Goal: Complete application form

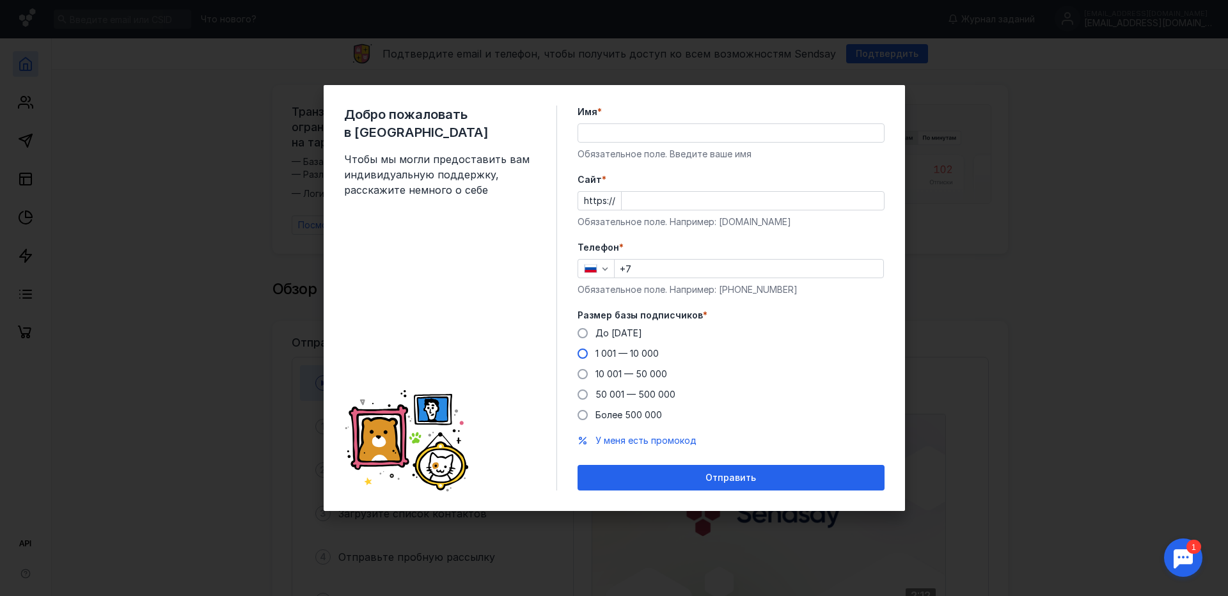
click at [588, 351] on label "1 001 — 10 000" at bounding box center [617, 353] width 81 height 13
click at [0, 0] on input "1 001 — 10 000" at bounding box center [0, 0] width 0 height 0
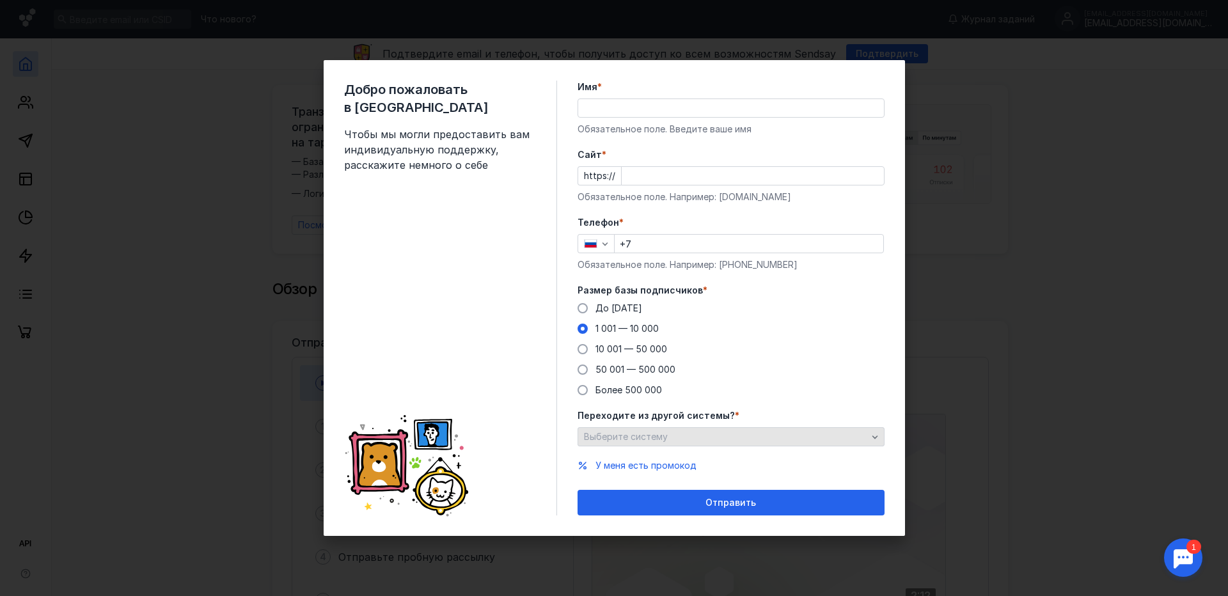
click at [728, 443] on div "Выберите систему" at bounding box center [730, 436] width 307 height 19
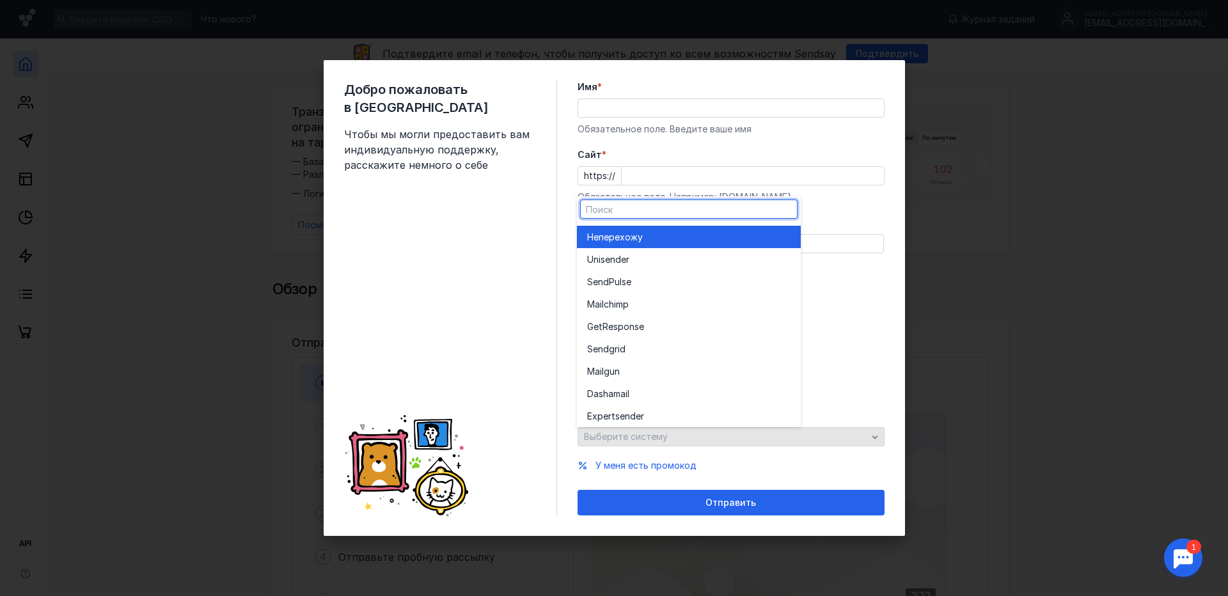
click at [730, 443] on div "Переходите из другой системы? * Выберите систему" at bounding box center [730, 427] width 307 height 37
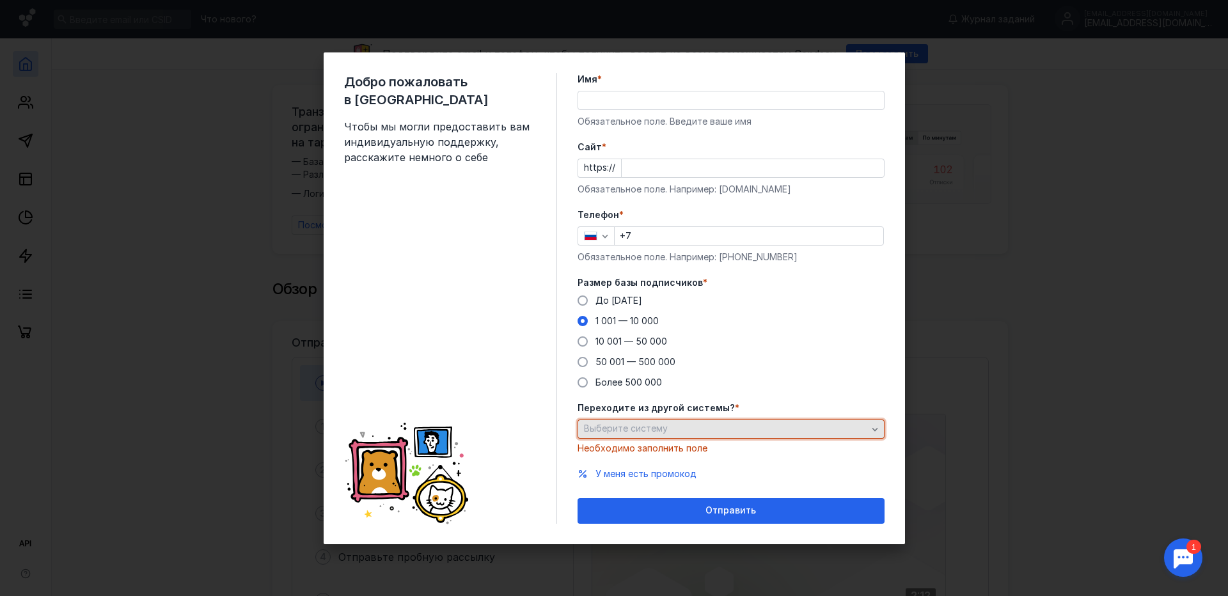
click at [737, 428] on div "Выберите систему" at bounding box center [726, 428] width 290 height 11
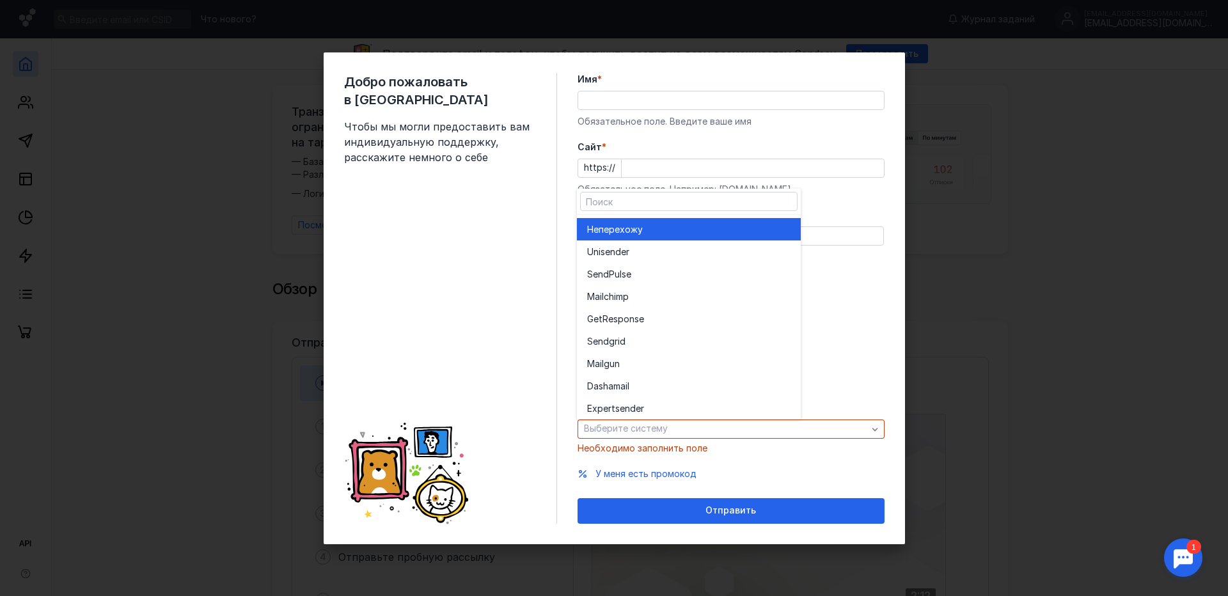
click at [678, 231] on div "Не перехожу" at bounding box center [688, 229] width 203 height 13
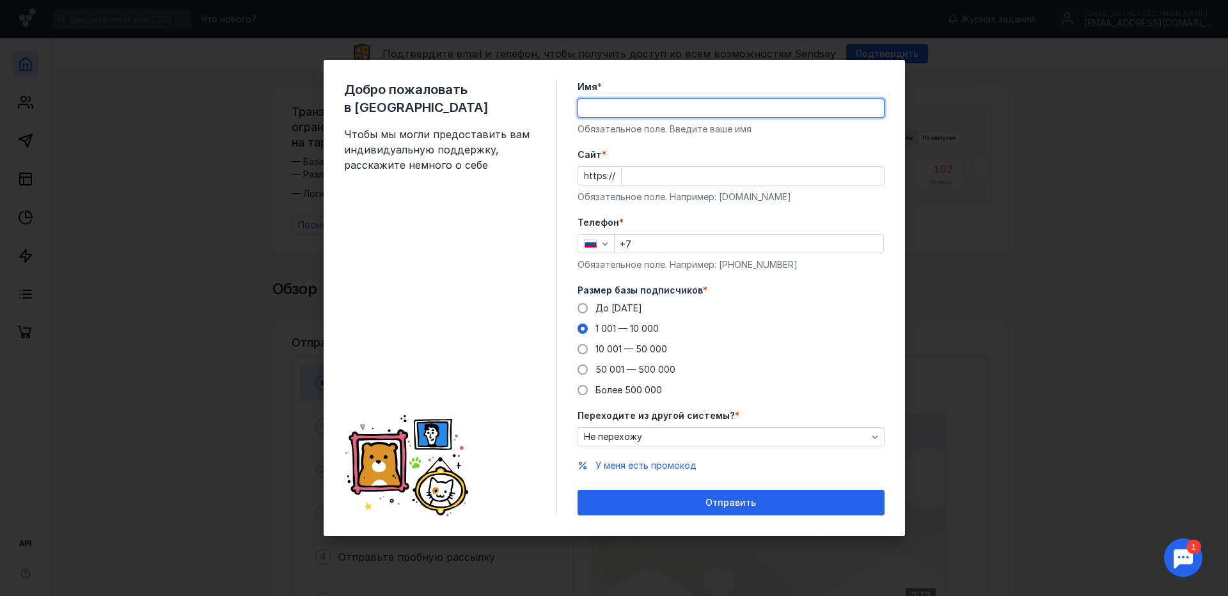
click at [666, 107] on input "Имя *" at bounding box center [731, 108] width 306 height 18
type input "[PERSON_NAME]"
click at [824, 174] on input "Cайт *" at bounding box center [753, 176] width 262 height 18
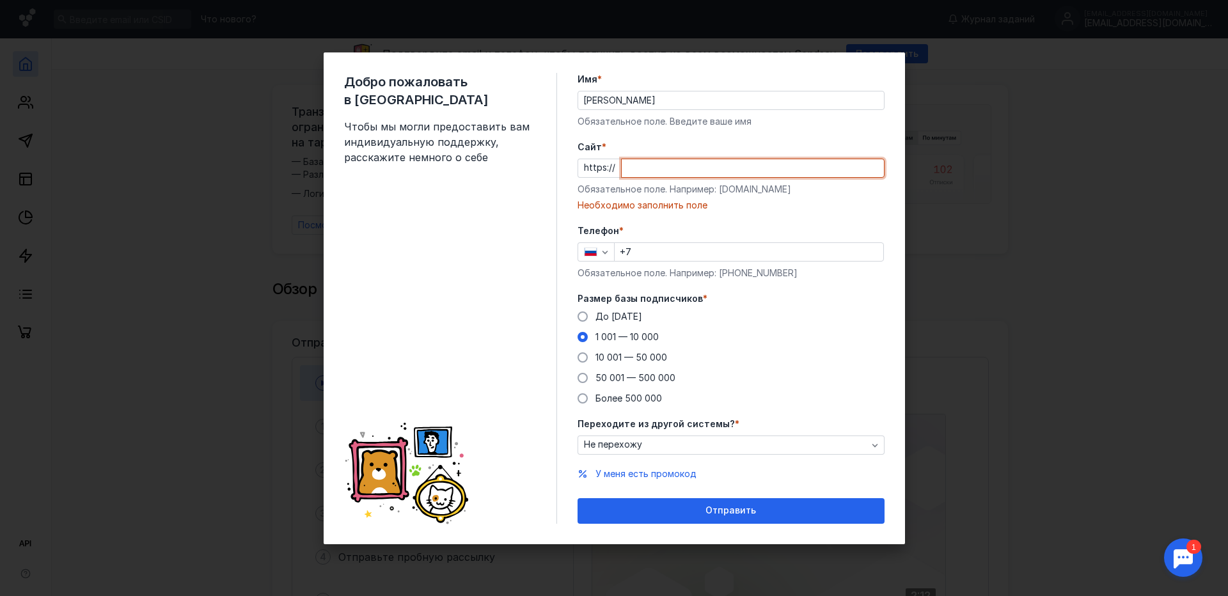
paste input "[DOMAIN_NAME]"
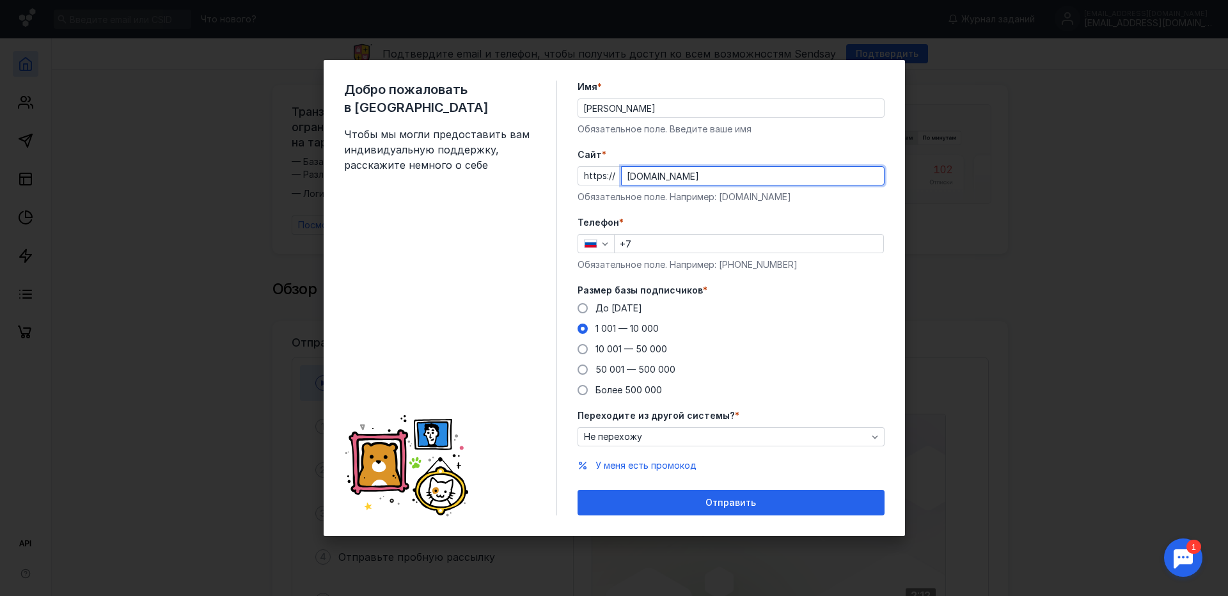
type input "[DOMAIN_NAME]"
click at [679, 239] on input "+7" at bounding box center [749, 244] width 269 height 18
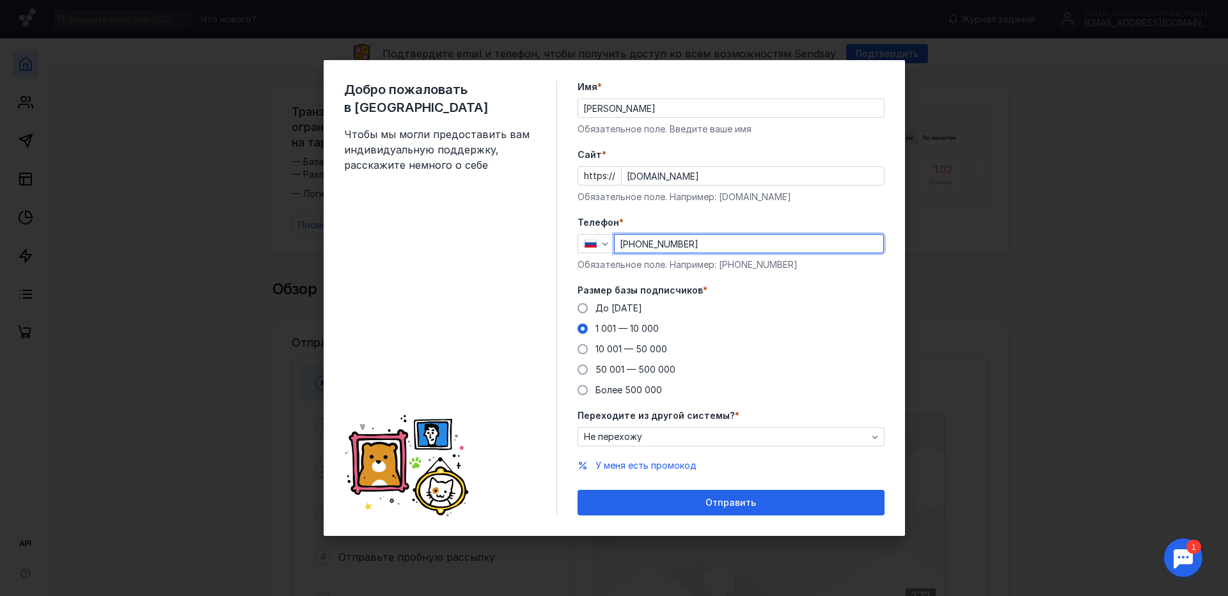
type input "[PHONE_NUMBER]"
click at [694, 214] on form "Имя * [PERSON_NAME] поле. Введите ваше имя [PERSON_NAME] * https:// [DOMAIN_NAM…" at bounding box center [730, 298] width 307 height 435
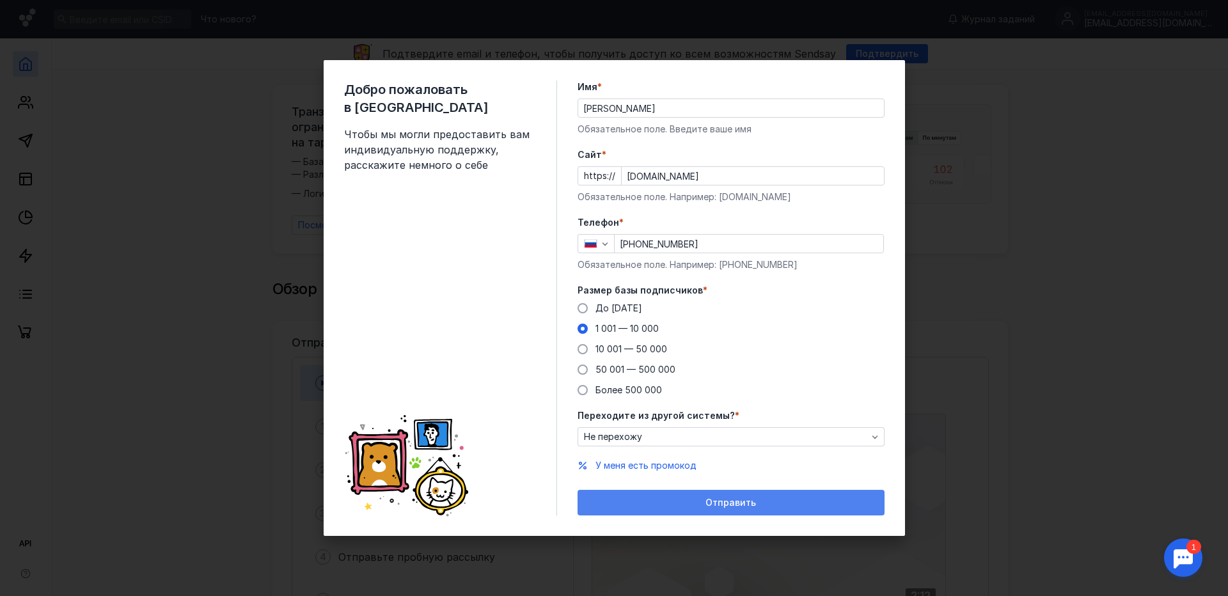
click at [742, 503] on span "Отправить" at bounding box center [730, 503] width 51 height 11
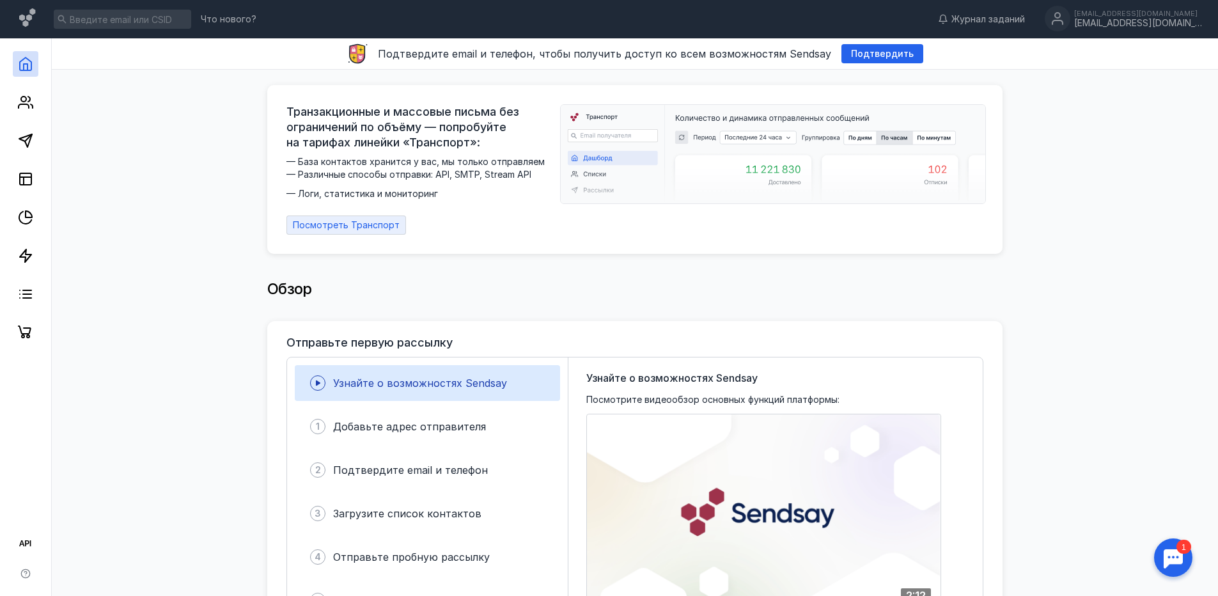
click at [340, 220] on span "Посмотреть Транспорт" at bounding box center [346, 225] width 107 height 11
